Goal: Use online tool/utility: Utilize a website feature to perform a specific function

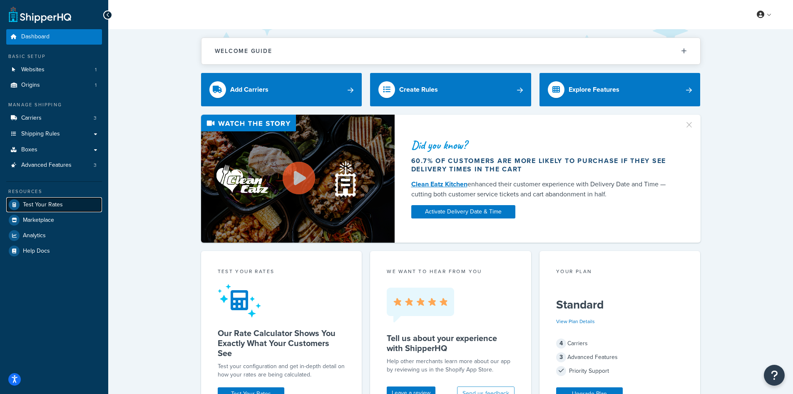
click at [35, 202] on span "Test Your Rates" at bounding box center [43, 204] width 40 height 7
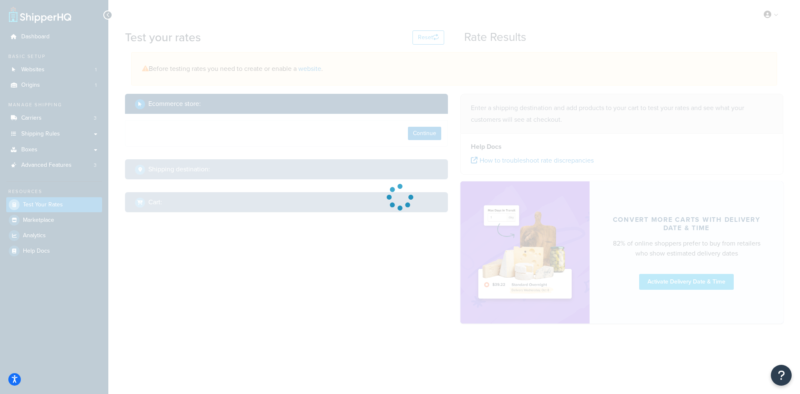
select select "[GEOGRAPHIC_DATA]"
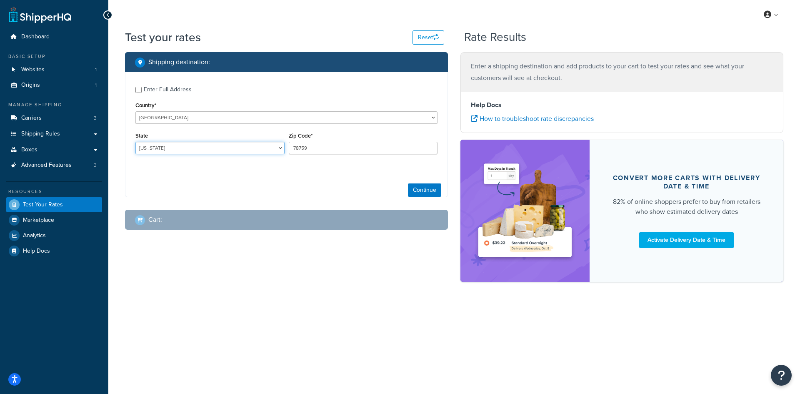
click at [228, 146] on select "[US_STATE] [US_STATE] [US_STATE] [US_STATE] [US_STATE] Armed Forces Americas Ar…" at bounding box center [209, 148] width 149 height 12
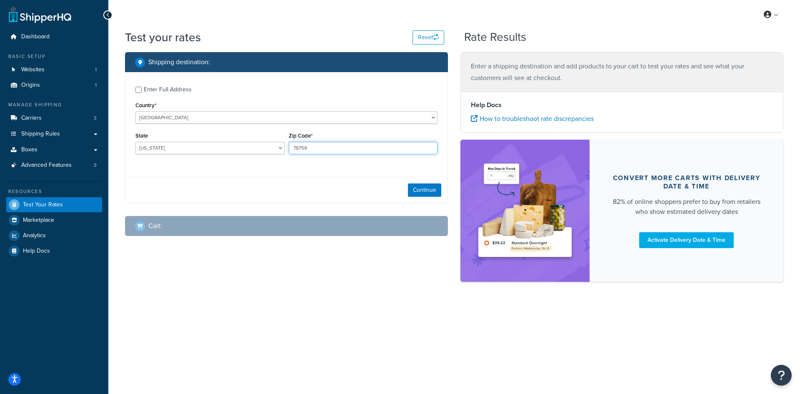
click at [299, 143] on input "78759" at bounding box center [363, 148] width 149 height 12
paste input "88345"
type input "88345"
click at [221, 144] on select "[US_STATE] [US_STATE] [US_STATE] [US_STATE] [US_STATE] Armed Forces Americas Ar…" at bounding box center [209, 148] width 149 height 12
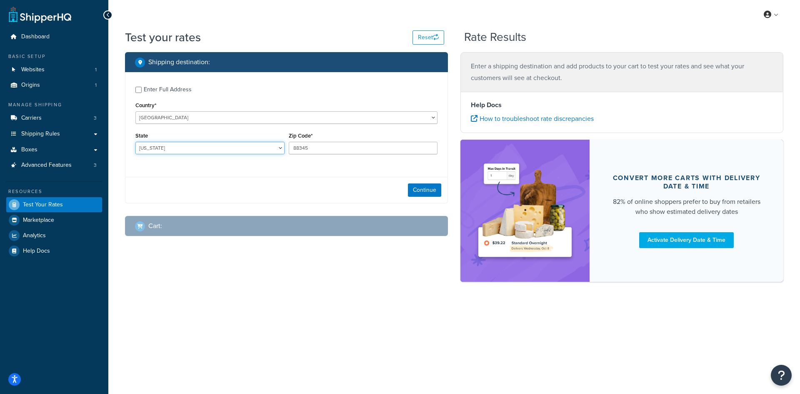
select select "NM"
click at [135, 142] on select "[US_STATE] [US_STATE] [US_STATE] [US_STATE] [US_STATE] Armed Forces Americas Ar…" at bounding box center [209, 148] width 149 height 12
click at [423, 190] on button "Continue" at bounding box center [424, 189] width 33 height 13
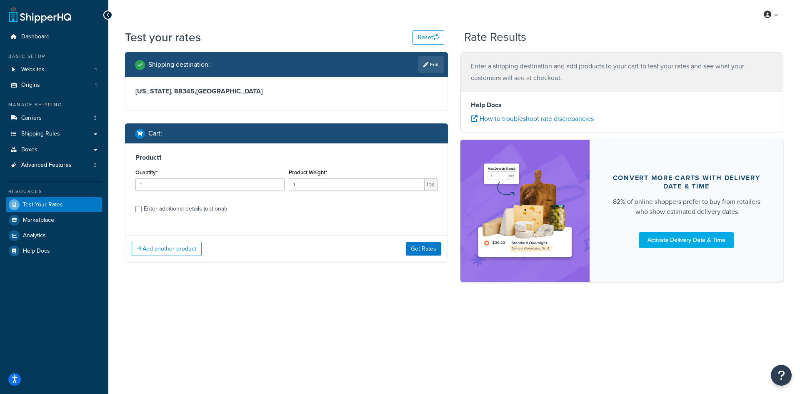
click at [187, 192] on div "Quantity* 1" at bounding box center [209, 182] width 153 height 30
click at [178, 187] on input "1" at bounding box center [209, 184] width 149 height 12
type input "100"
type input "1.83"
click at [434, 254] on button "Get Rates" at bounding box center [423, 248] width 35 height 13
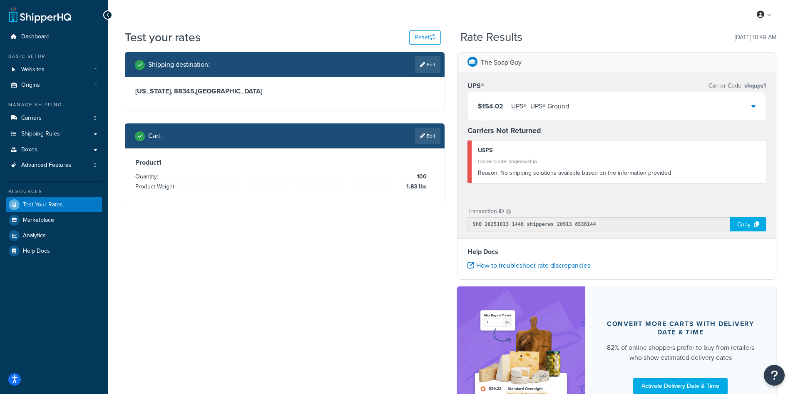
click at [535, 105] on div "UPS® - UPS® Ground" at bounding box center [540, 106] width 58 height 12
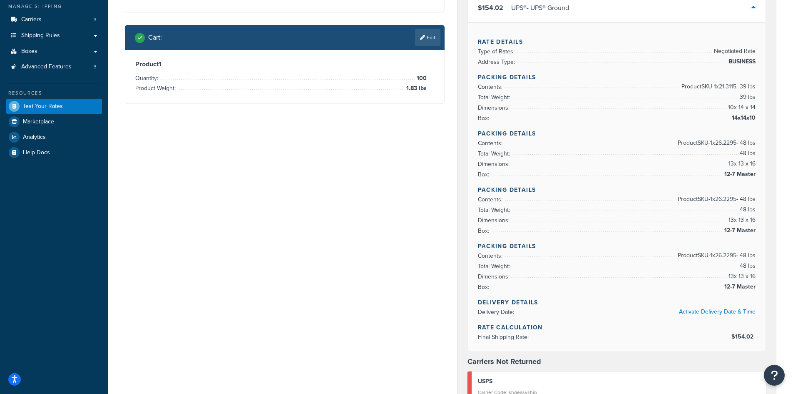
scroll to position [83, 0]
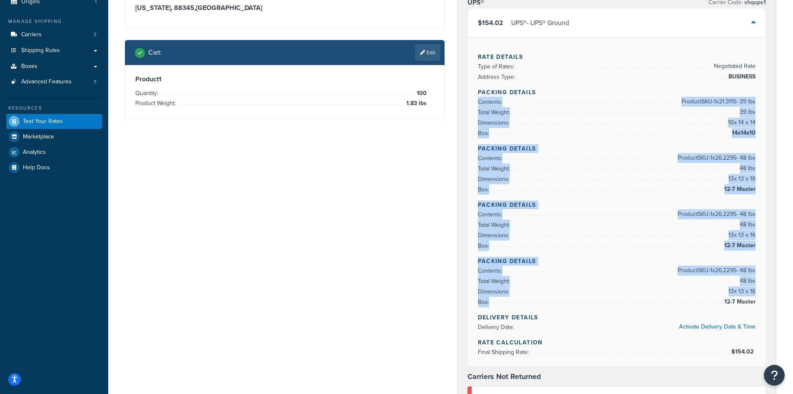
copy div "Contents: Product SKU-1 x 21.3115 - 39 lbs Total Weight: 39 lbs Dimensions: 10 …"
drag, startPoint x: 762, startPoint y: 304, endPoint x: 478, endPoint y: 102, distance: 348.8
click at [478, 102] on div "Rate Details Type of Rates: Negotiated Rate Address Type: BUSINESS Packing Deta…" at bounding box center [617, 201] width 298 height 329
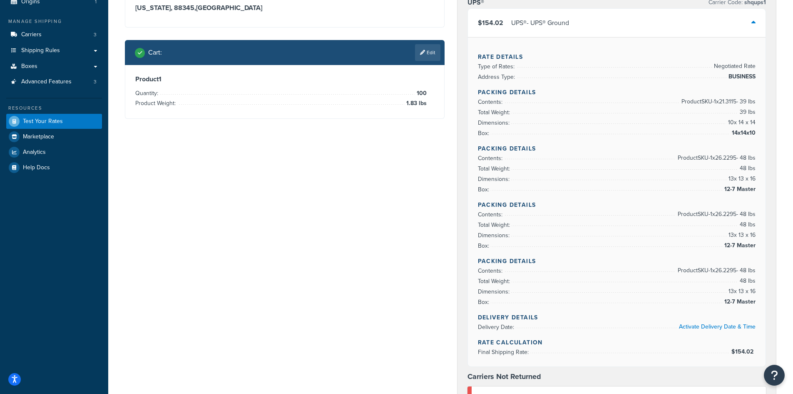
click at [727, 298] on span "12-7 Master" at bounding box center [739, 302] width 33 height 10
drag, startPoint x: 727, startPoint y: 298, endPoint x: 736, endPoint y: 298, distance: 8.8
click at [736, 298] on span "12-7 Master" at bounding box center [739, 302] width 33 height 10
click at [728, 299] on span "12-7 Master" at bounding box center [739, 302] width 33 height 10
drag, startPoint x: 726, startPoint y: 299, endPoint x: 757, endPoint y: 299, distance: 30.8
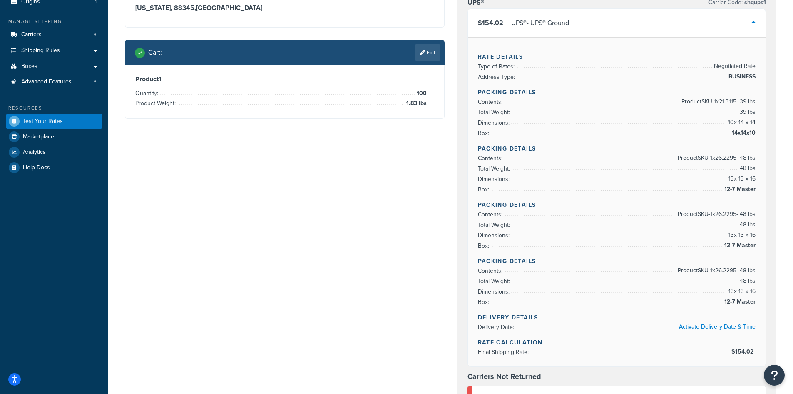
click at [757, 299] on div "Rate Details Type of Rates: Negotiated Rate Address Type: BUSINESS Packing Deta…" at bounding box center [617, 201] width 298 height 329
copy span
copy span "12-7 Master"
drag, startPoint x: 755, startPoint y: 303, endPoint x: 726, endPoint y: 300, distance: 29.3
click at [726, 300] on span "12-7 Master" at bounding box center [739, 302] width 33 height 10
